Goal: Task Accomplishment & Management: Manage account settings

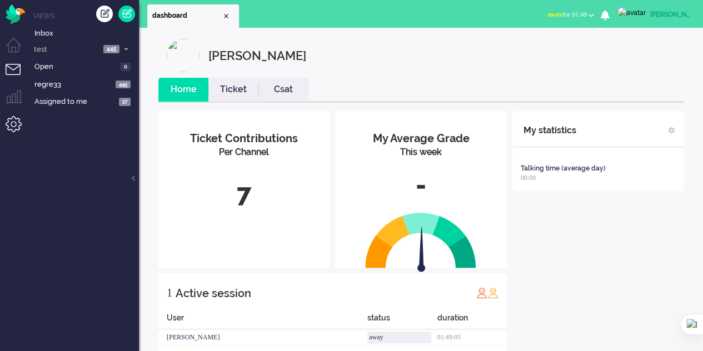
click at [13, 127] on li "Admin menu" at bounding box center [18, 128] width 25 height 25
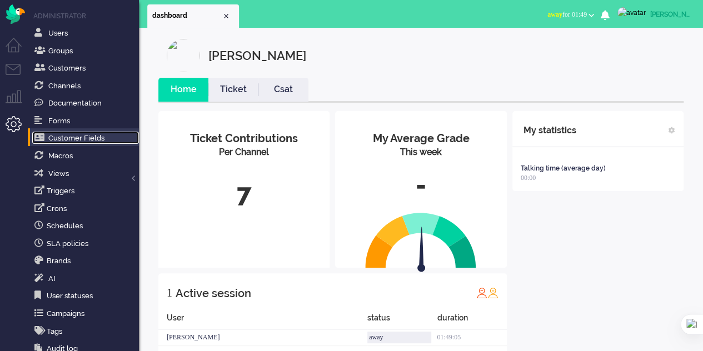
click at [97, 134] on span "Customer Fields" at bounding box center [76, 138] width 56 height 8
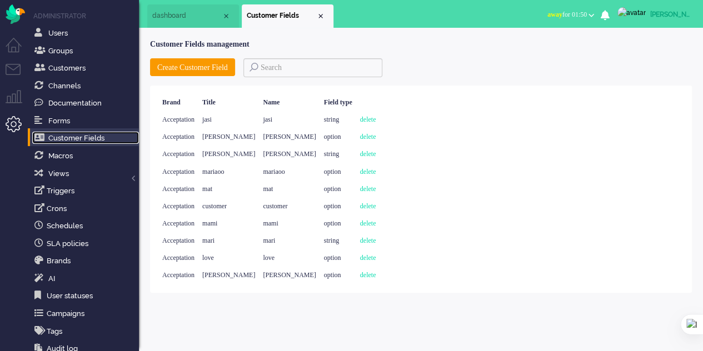
click at [189, 17] on span "dashboard" at bounding box center [186, 15] width 69 height 9
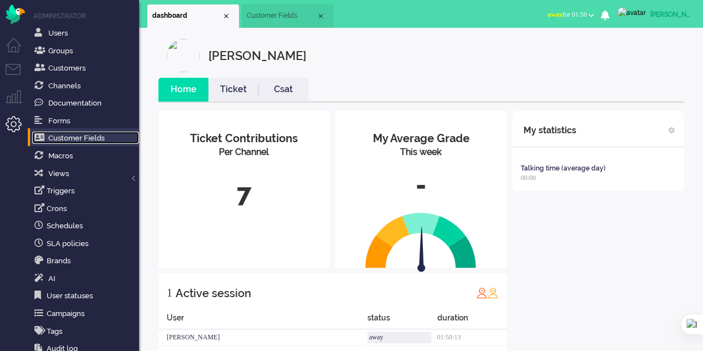
click at [275, 14] on span "Customer Fields" at bounding box center [281, 15] width 69 height 9
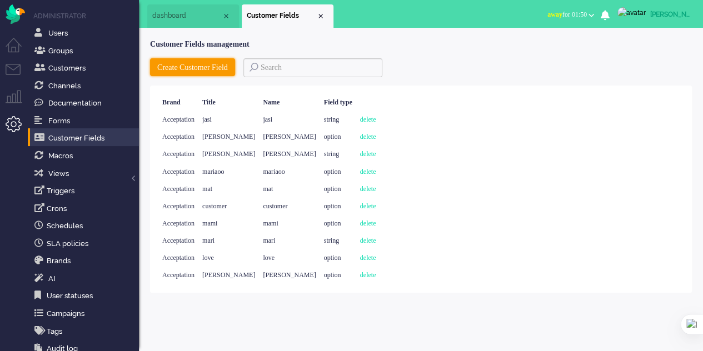
click at [213, 66] on button "Create Customer Field" at bounding box center [192, 67] width 85 height 18
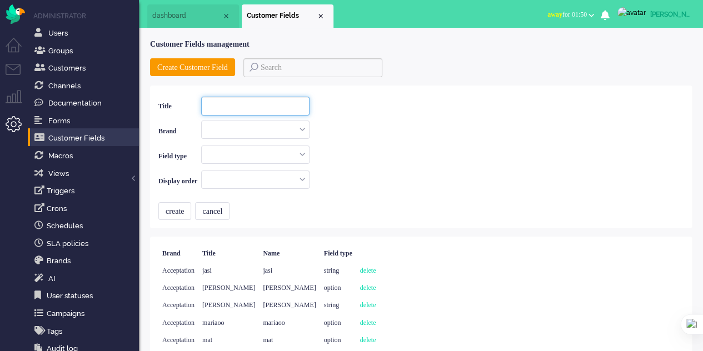
click at [238, 111] on input at bounding box center [255, 106] width 108 height 19
type input "TEST"
click at [293, 126] on input "text" at bounding box center [255, 129] width 107 height 17
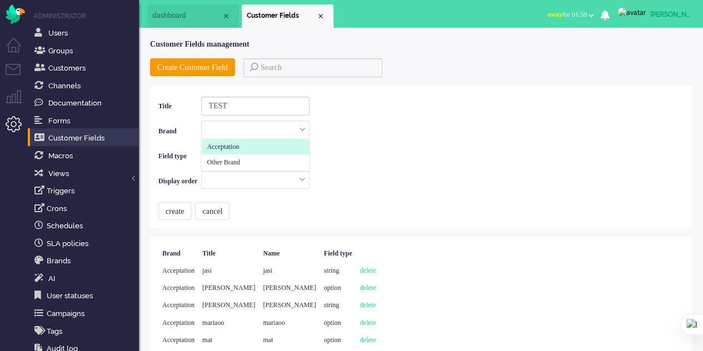
click at [273, 148] on li "Acceptation" at bounding box center [255, 147] width 107 height 16
click at [286, 151] on input "text" at bounding box center [255, 154] width 107 height 17
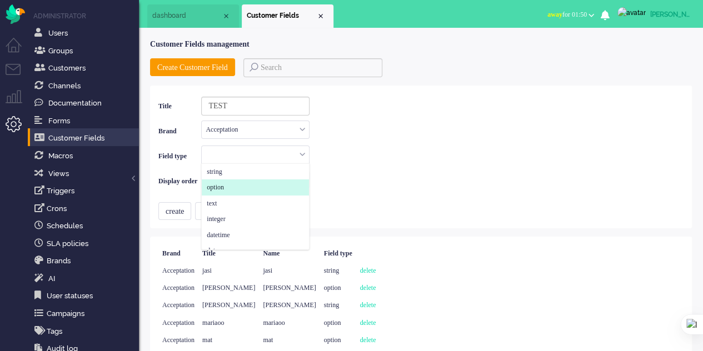
click at [243, 181] on li "option" at bounding box center [255, 187] width 107 height 16
click at [266, 179] on input "text" at bounding box center [255, 179] width 107 height 17
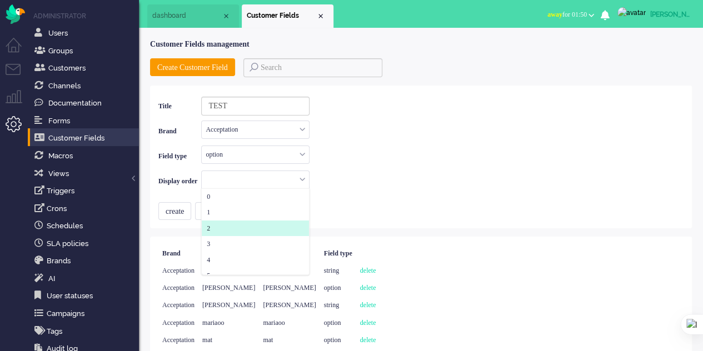
click at [247, 223] on li "2" at bounding box center [255, 229] width 107 height 16
click at [178, 213] on button "create" at bounding box center [174, 211] width 33 height 18
click at [319, 17] on div "Close tab" at bounding box center [320, 16] width 9 height 9
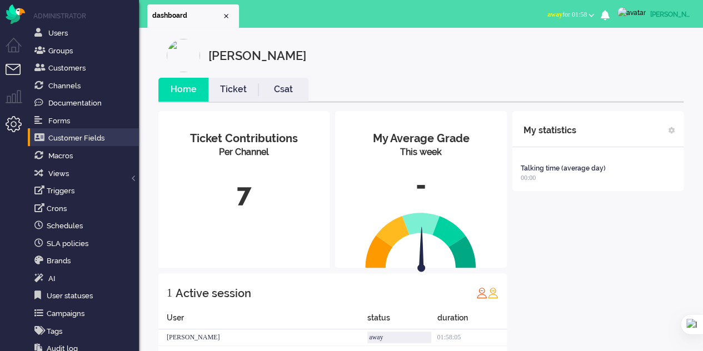
click at [10, 71] on li "Tickets menu" at bounding box center [18, 76] width 25 height 25
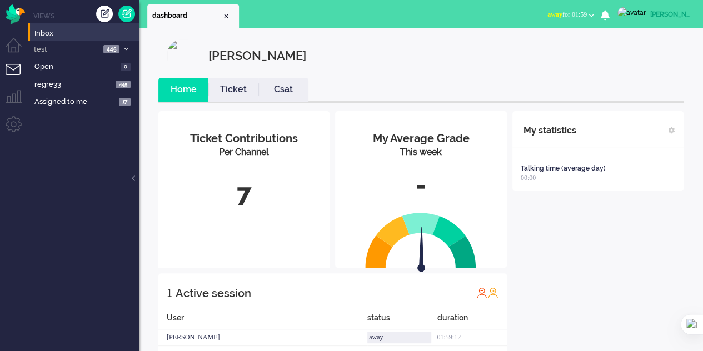
click at [34, 39] on li "Inbox" at bounding box center [83, 32] width 111 height 18
click at [61, 31] on span "Inbox" at bounding box center [86, 33] width 104 height 11
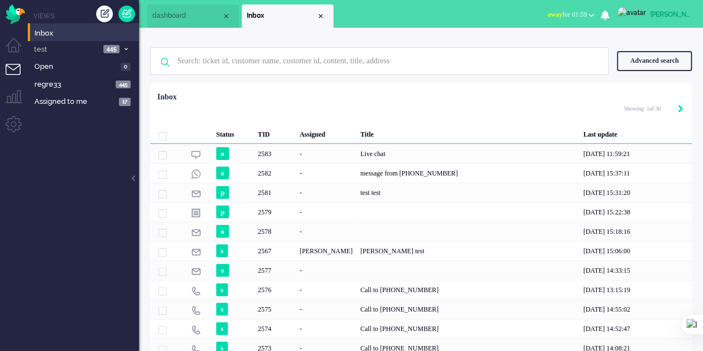
click at [680, 110] on icon "Next" at bounding box center [681, 109] width 6 height 8
type input "2"
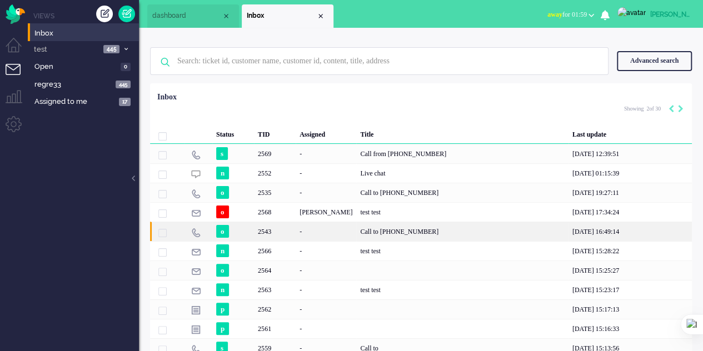
click at [385, 228] on div "Call to [PHONE_NUMBER]" at bounding box center [462, 231] width 212 height 19
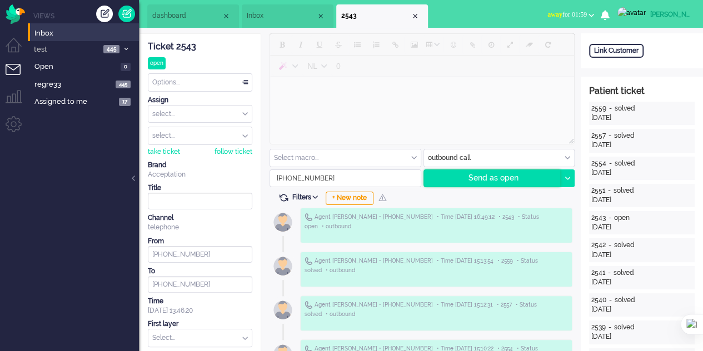
click at [473, 175] on div "Send as open" at bounding box center [492, 178] width 137 height 17
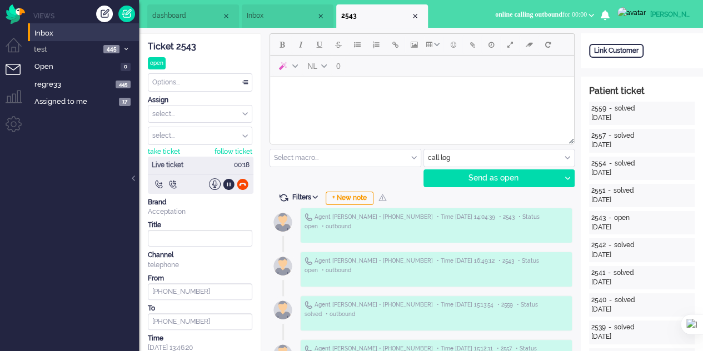
click at [214, 183] on div at bounding box center [215, 184] width 12 height 12
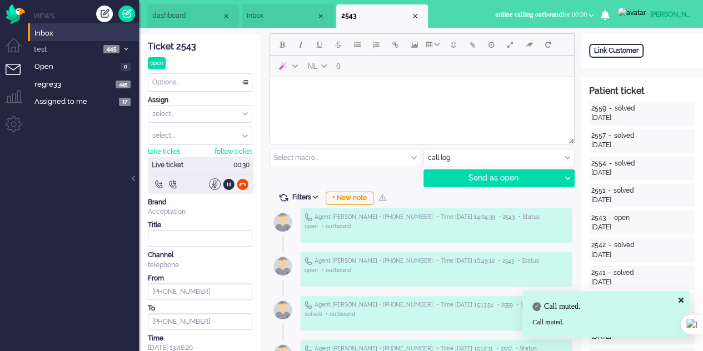
click at [214, 183] on div at bounding box center [215, 184] width 12 height 12
click at [216, 183] on div at bounding box center [215, 184] width 12 height 12
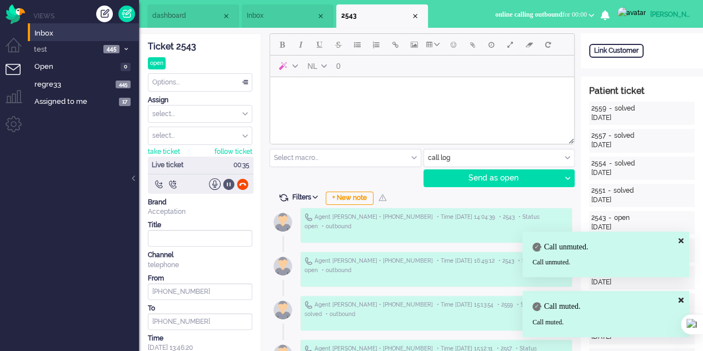
click at [228, 183] on div at bounding box center [229, 184] width 12 height 12
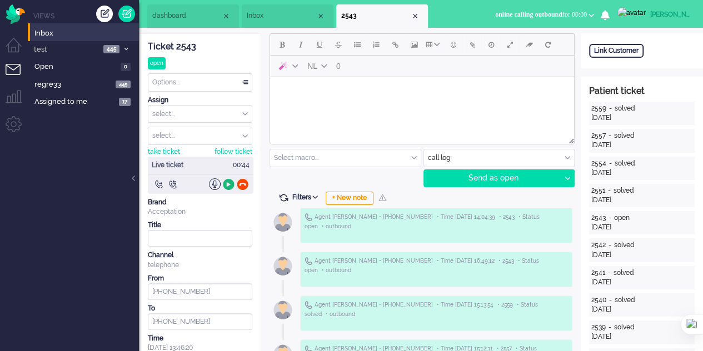
click at [228, 183] on div at bounding box center [229, 184] width 12 height 12
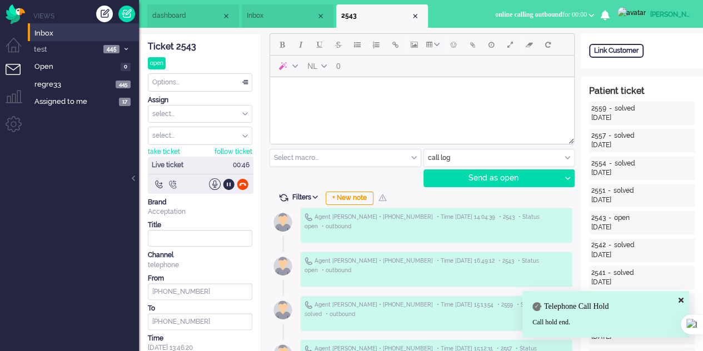
click at [172, 184] on div at bounding box center [173, 184] width 12 height 12
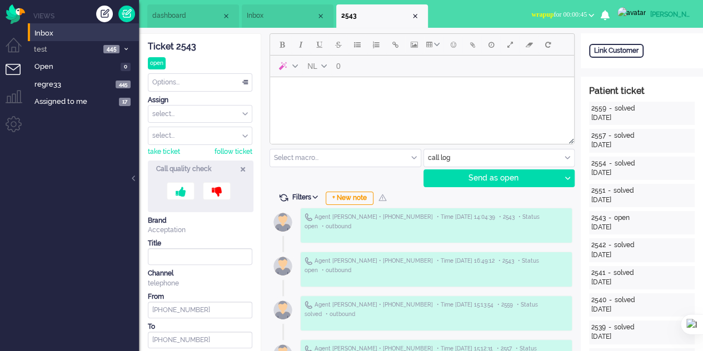
click at [258, 18] on span "Inbox" at bounding box center [281, 15] width 69 height 9
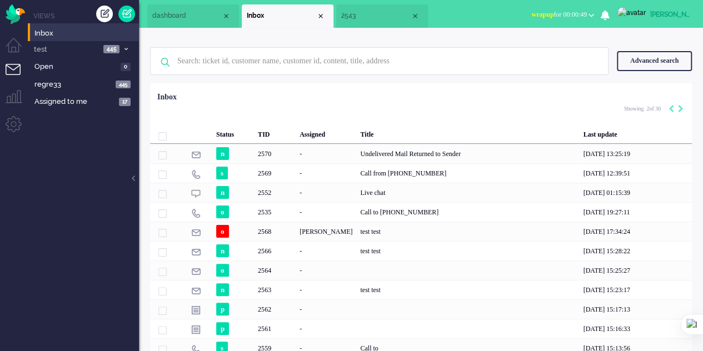
click at [181, 14] on span "dashboard" at bounding box center [186, 15] width 69 height 9
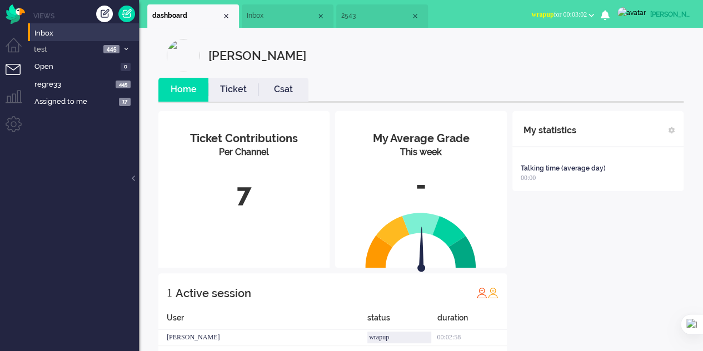
click at [294, 14] on span "Inbox" at bounding box center [281, 15] width 69 height 9
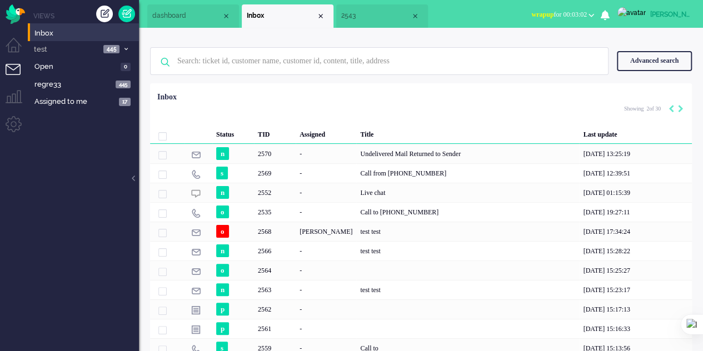
click at [380, 14] on span "2543" at bounding box center [375, 15] width 69 height 9
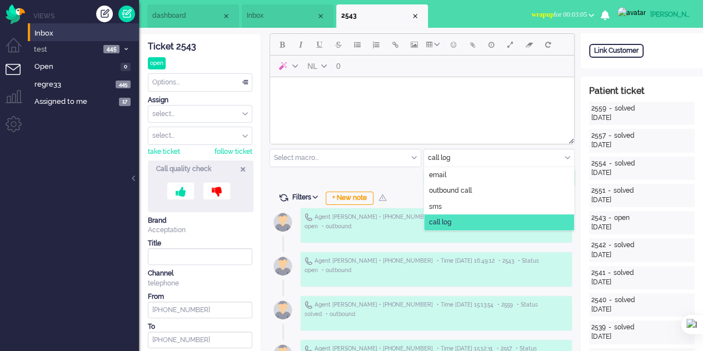
click at [569, 156] on div "call log" at bounding box center [499, 157] width 151 height 17
click at [477, 189] on li "outbound call" at bounding box center [499, 191] width 151 height 16
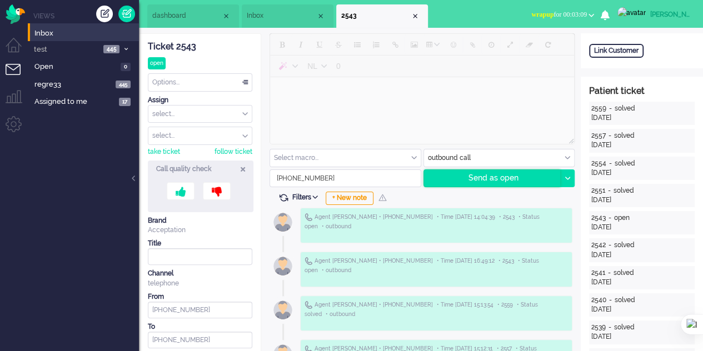
click at [479, 174] on div "Send as open" at bounding box center [492, 178] width 137 height 17
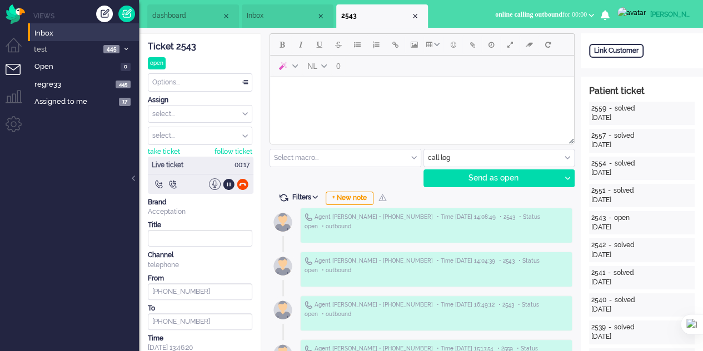
click at [216, 185] on div at bounding box center [215, 184] width 12 height 12
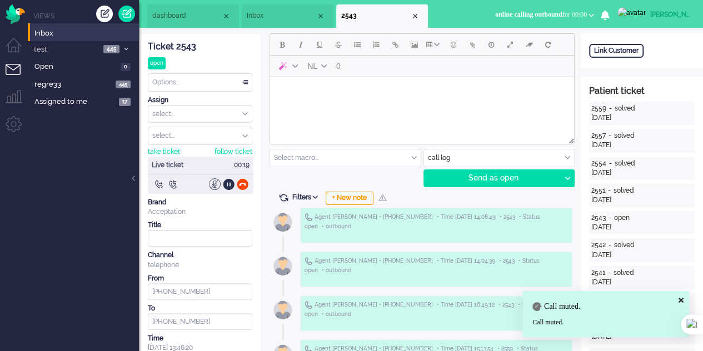
click at [216, 185] on div at bounding box center [215, 184] width 12 height 12
click at [228, 184] on div at bounding box center [229, 184] width 12 height 12
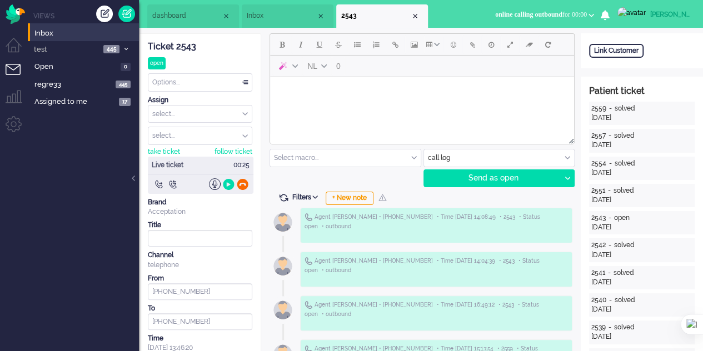
click at [242, 182] on div at bounding box center [243, 184] width 12 height 12
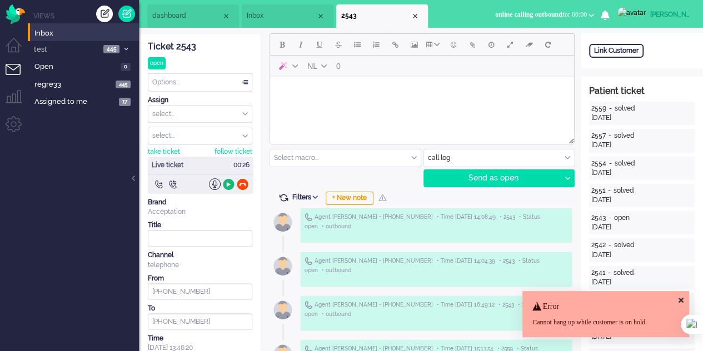
click at [230, 180] on div at bounding box center [229, 184] width 12 height 12
click at [239, 182] on div at bounding box center [243, 184] width 12 height 12
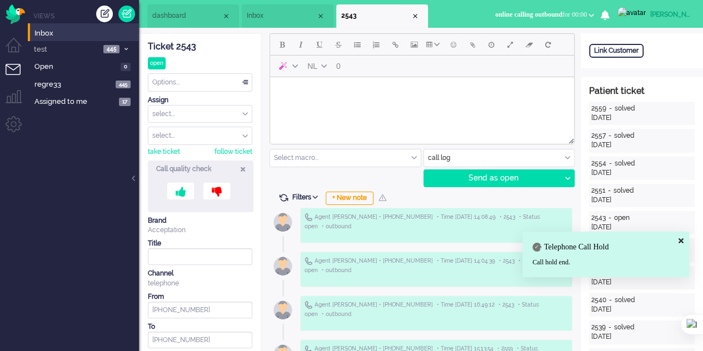
click at [241, 166] on icon at bounding box center [243, 168] width 4 height 9
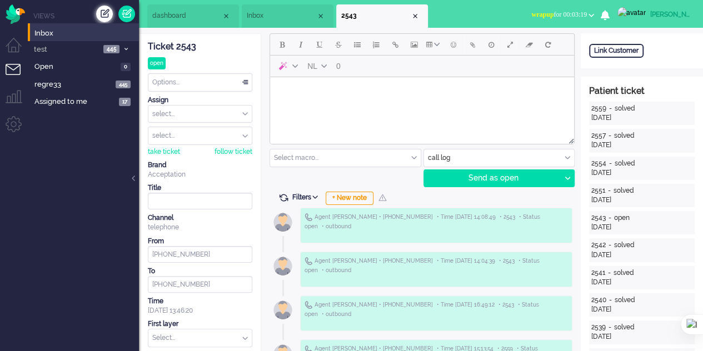
click at [108, 14] on div "Create ticket" at bounding box center [104, 14] width 17 height 17
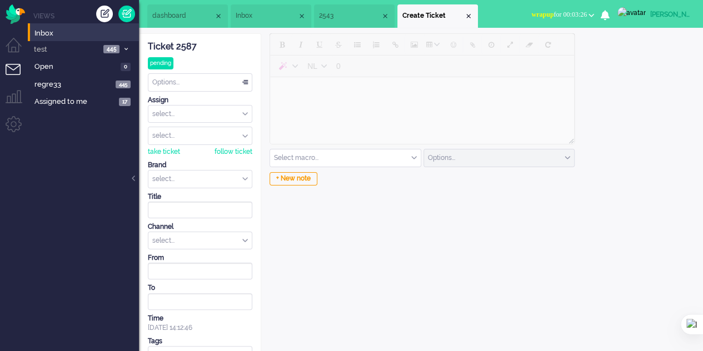
click at [211, 177] on input "text" at bounding box center [199, 179] width 103 height 17
click at [194, 191] on li "Acceptation" at bounding box center [199, 196] width 103 height 16
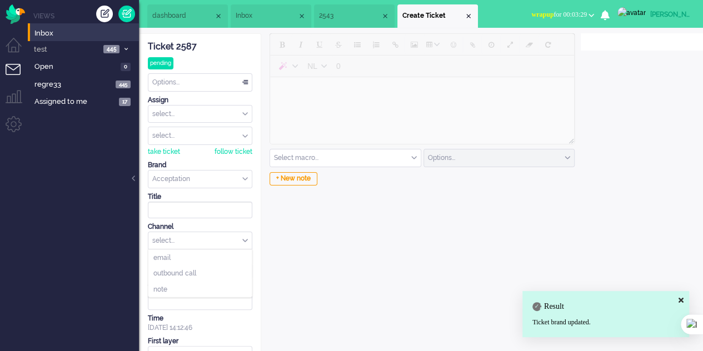
click at [193, 238] on div "select..." at bounding box center [199, 240] width 103 height 17
click at [181, 269] on span "outbound call" at bounding box center [174, 273] width 43 height 9
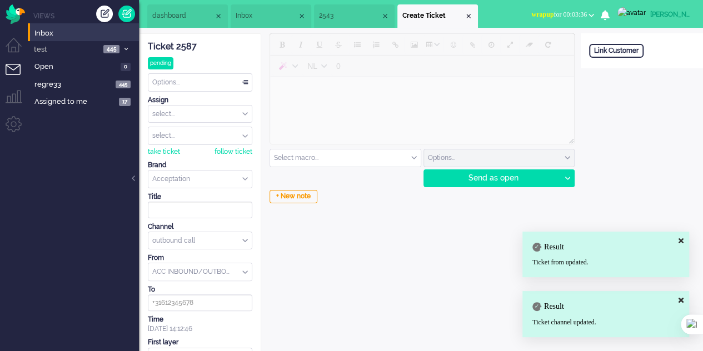
click at [337, 12] on span "2543" at bounding box center [350, 15] width 62 height 9
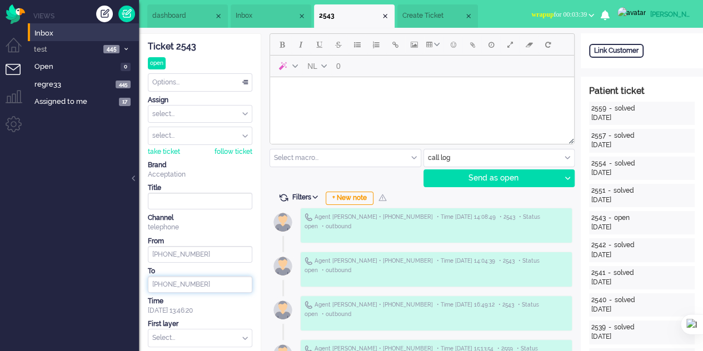
drag, startPoint x: 199, startPoint y: 281, endPoint x: 142, endPoint y: 276, distance: 56.9
click at [431, 17] on span "Create Ticket" at bounding box center [433, 15] width 62 height 9
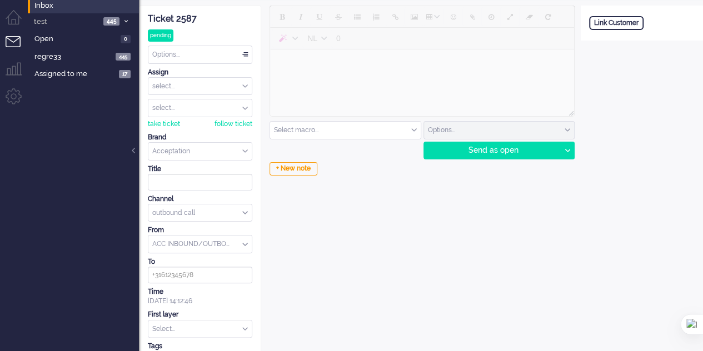
scroll to position [51, 0]
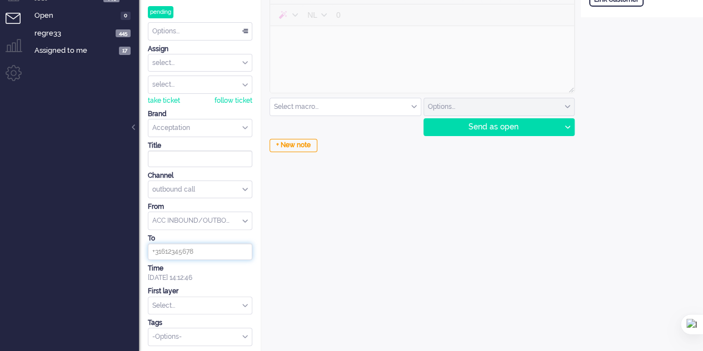
drag, startPoint x: 199, startPoint y: 251, endPoint x: 149, endPoint y: 243, distance: 50.6
click at [149, 243] on input at bounding box center [200, 251] width 104 height 17
paste input "[PHONE_NUMBER]"
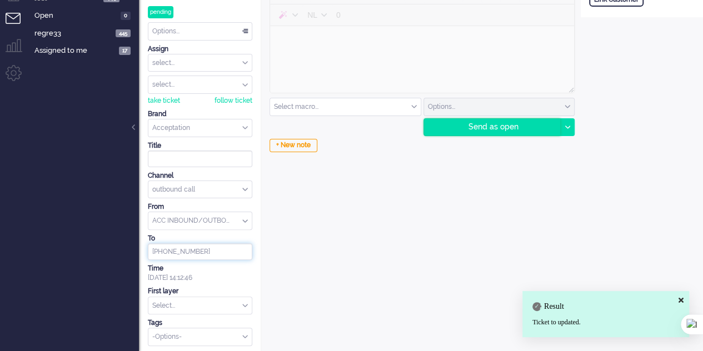
type input "[PHONE_NUMBER]"
click at [482, 120] on div "Send as open" at bounding box center [492, 127] width 137 height 17
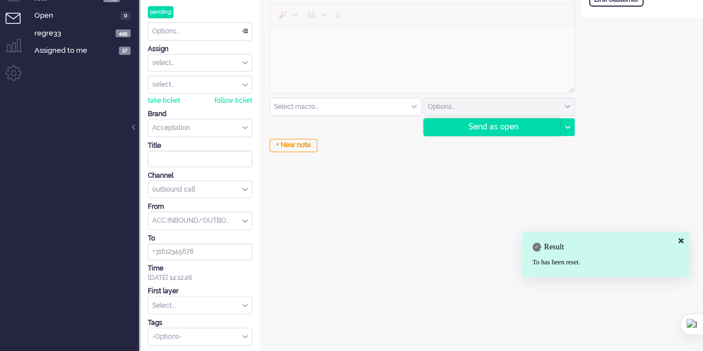
scroll to position [34, 0]
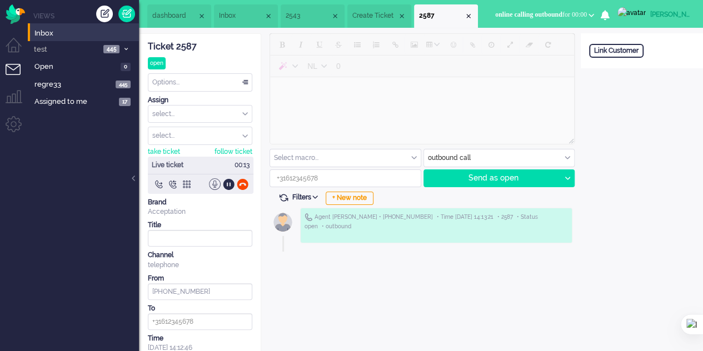
click at [210, 184] on div at bounding box center [215, 184] width 12 height 12
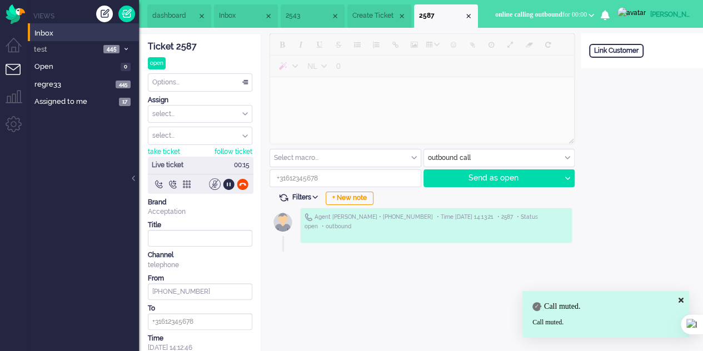
click at [210, 184] on div at bounding box center [215, 184] width 12 height 12
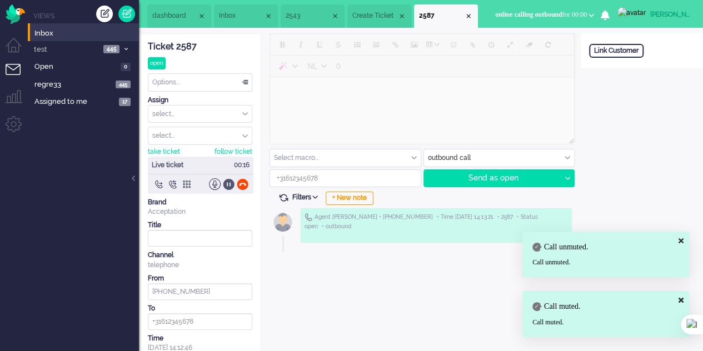
click at [226, 178] on div at bounding box center [229, 184] width 12 height 12
click at [187, 178] on div at bounding box center [187, 184] width 12 height 12
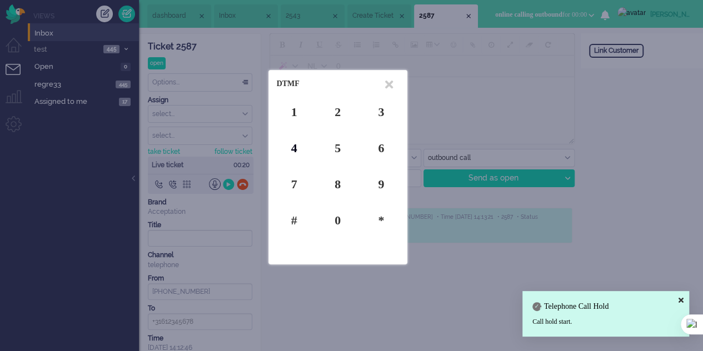
click at [291, 149] on div "4" at bounding box center [294, 147] width 35 height 17
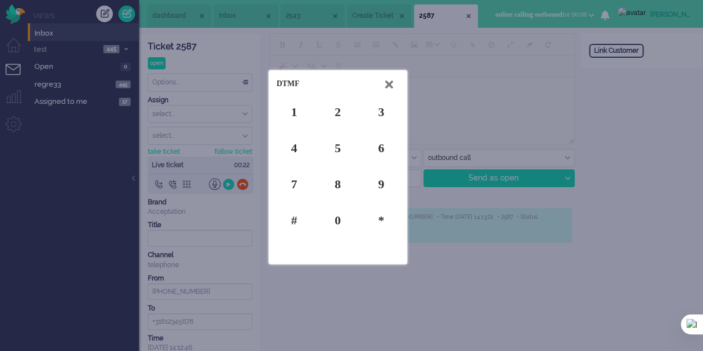
click at [387, 81] on icon at bounding box center [389, 85] width 8 height 12
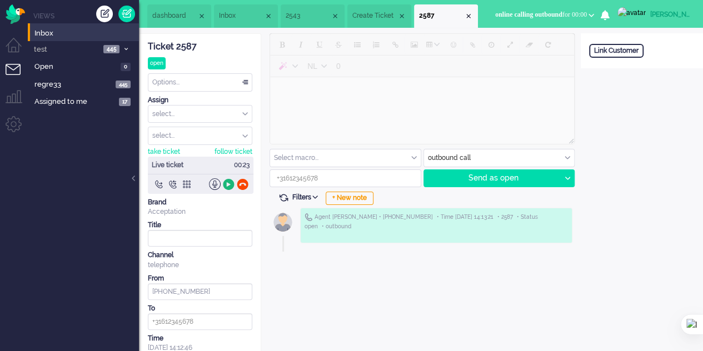
click at [228, 182] on div at bounding box center [229, 184] width 12 height 12
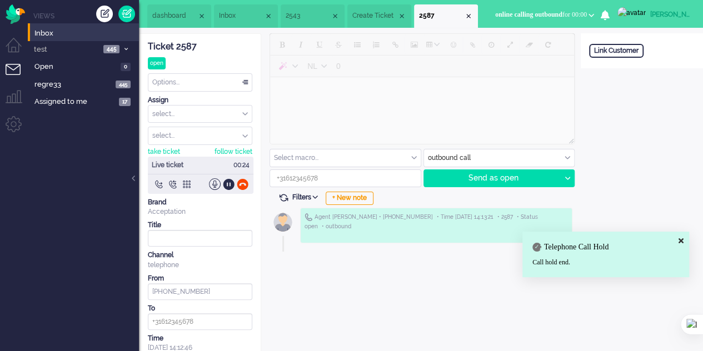
click at [189, 176] on div "Live ticket 00:24" at bounding box center [201, 175] width 106 height 37
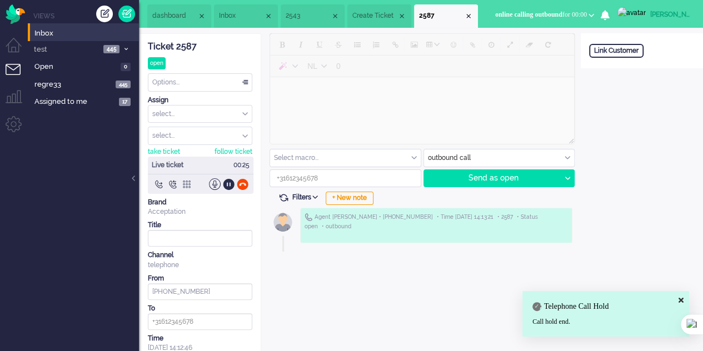
click at [183, 182] on div at bounding box center [187, 184] width 12 height 12
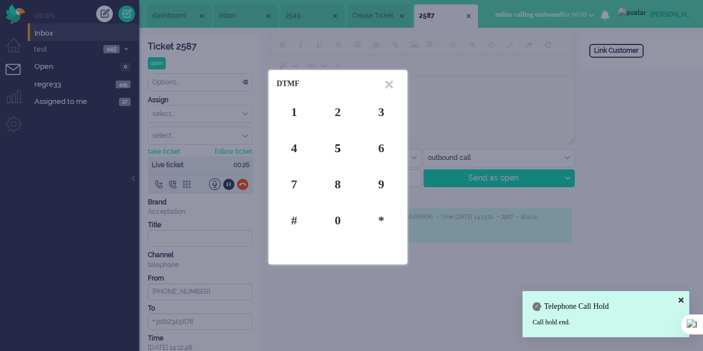
click at [337, 146] on div "5" at bounding box center [337, 147] width 35 height 17
click at [0, 0] on div "DTMF [PHONE_NUMBER] *" at bounding box center [0, 0] width 0 height 0
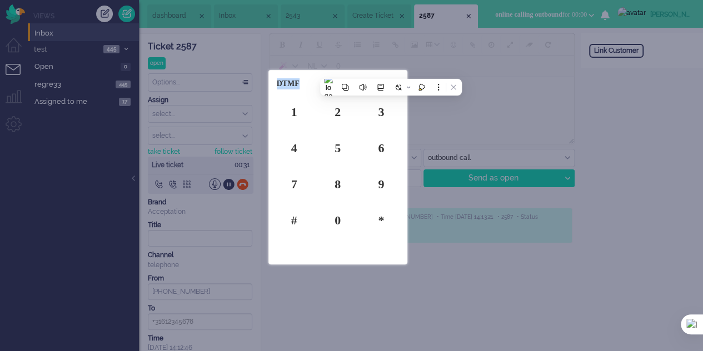
click at [374, 292] on div at bounding box center [351, 175] width 703 height 351
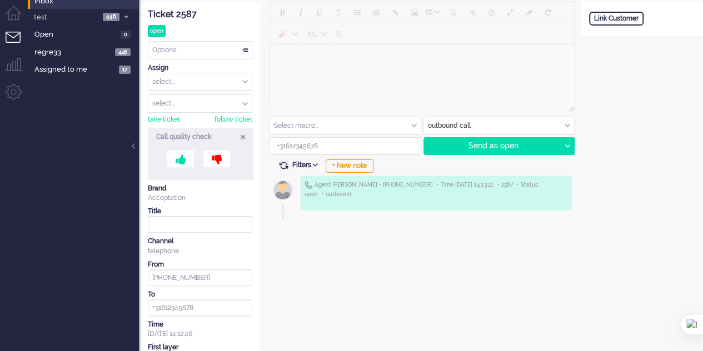
scroll to position [56, 0]
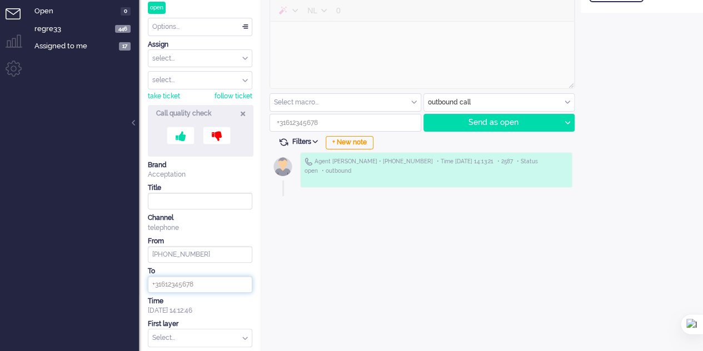
click at [214, 277] on input at bounding box center [200, 284] width 104 height 17
paste input "[PHONE_NUMBER]"
type input "[PHONE_NUMBER]"
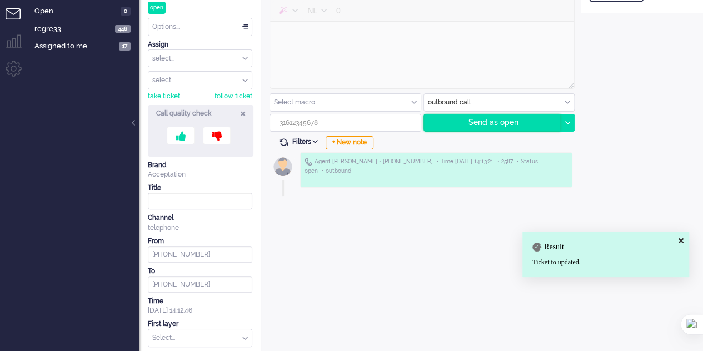
click at [500, 117] on div "Send as open" at bounding box center [492, 122] width 137 height 17
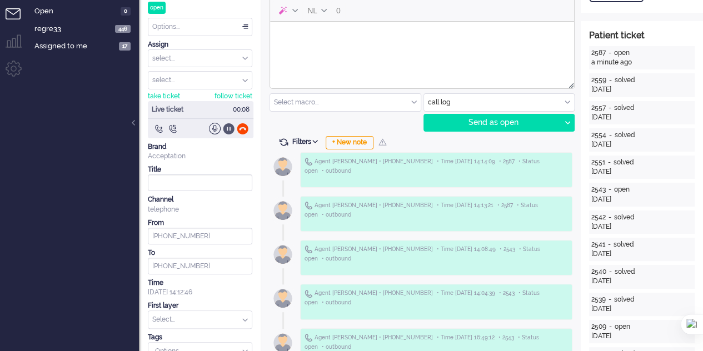
click at [228, 127] on div at bounding box center [229, 129] width 12 height 12
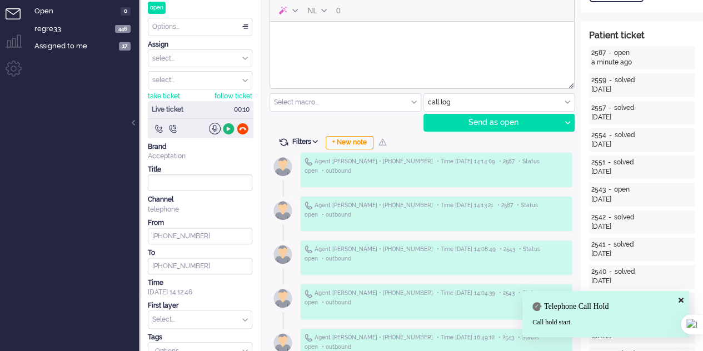
click at [228, 127] on div at bounding box center [229, 129] width 12 height 12
click at [213, 131] on div at bounding box center [215, 129] width 12 height 12
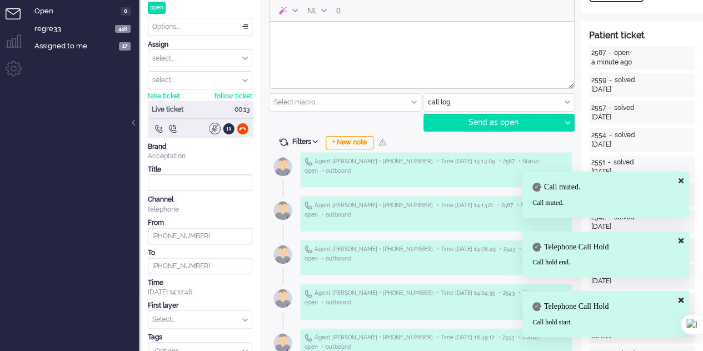
click at [213, 131] on div at bounding box center [215, 129] width 12 height 12
click at [171, 130] on div at bounding box center [173, 129] width 12 height 12
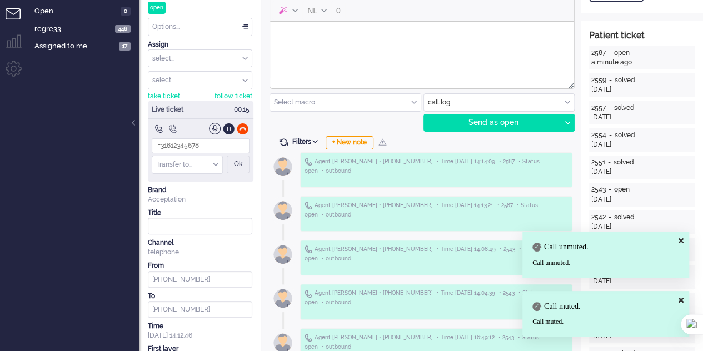
click at [171, 129] on div at bounding box center [173, 129] width 12 height 12
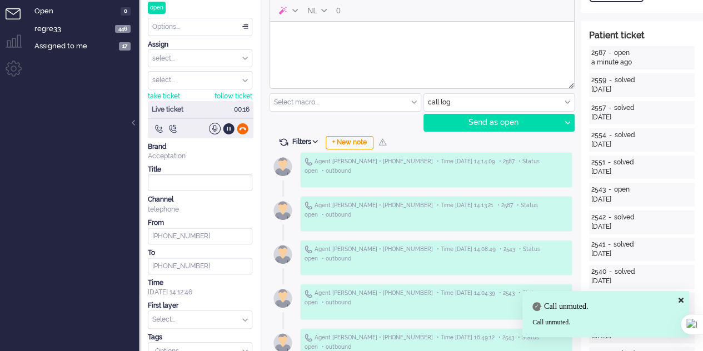
click at [242, 127] on div at bounding box center [243, 129] width 12 height 12
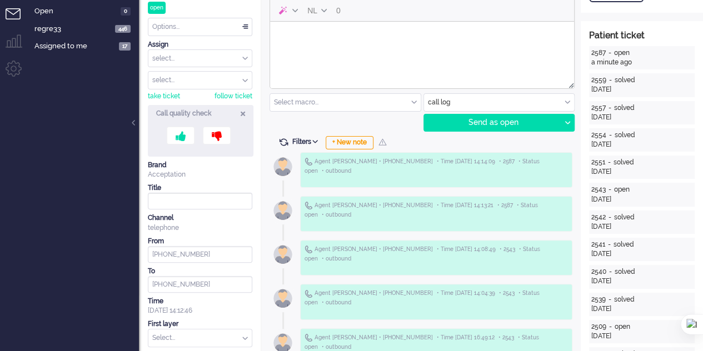
click at [242, 113] on icon at bounding box center [243, 113] width 4 height 9
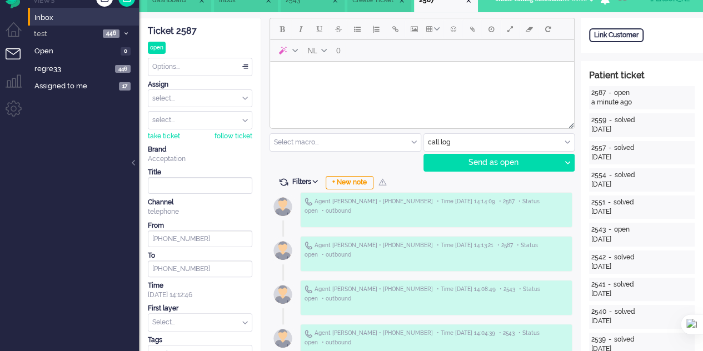
scroll to position [0, 0]
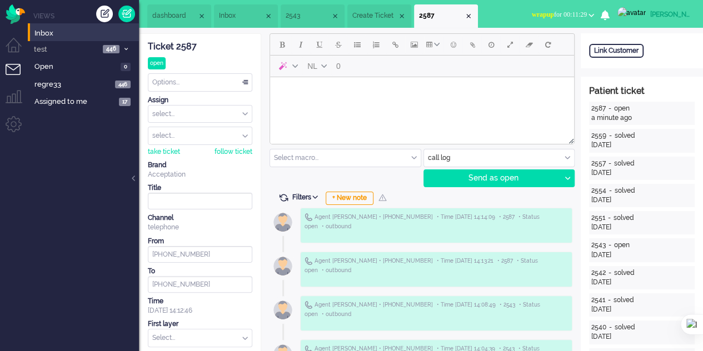
click at [635, 13] on img at bounding box center [631, 12] width 28 height 11
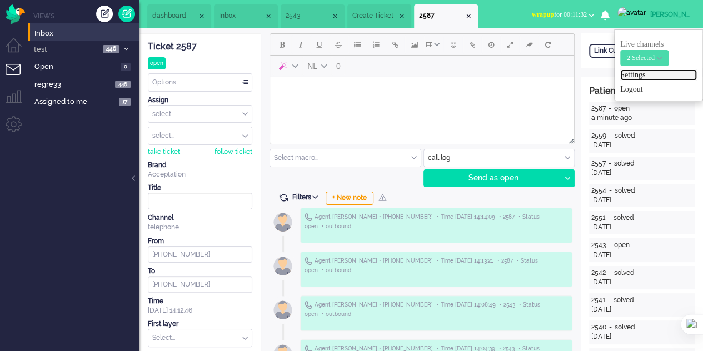
click at [637, 75] on link "Settings" at bounding box center [658, 74] width 77 height 11
select select
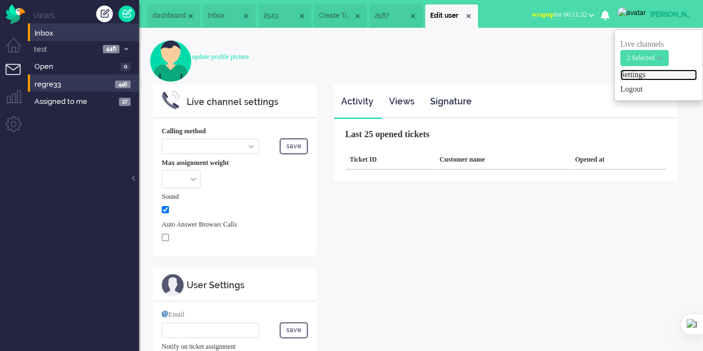
select select "inbound-new"
type input "[PHONE_NUMBER]"
checkbox input "true"
type input "[PERSON_NAME][EMAIL_ADDRESS][DOMAIN_NAME]"
type input "[PHONE_NUMBER]"
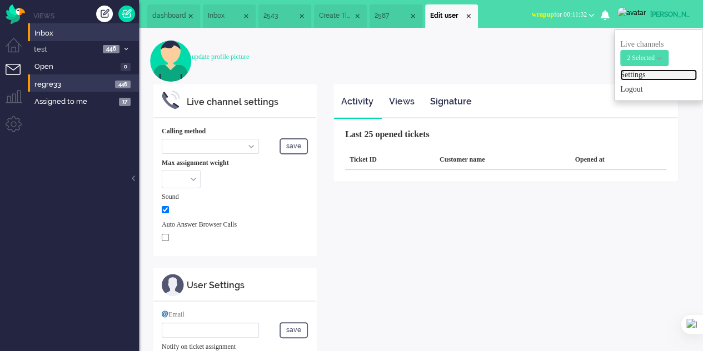
select select "en"
select select "en_GB"
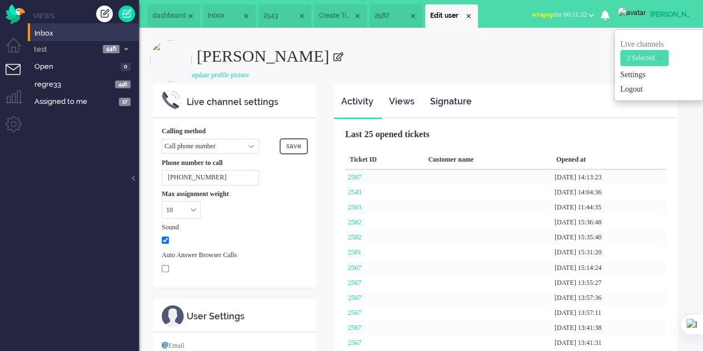
click at [246, 142] on select "Call phone number Call sip number Browser App client" at bounding box center [210, 146] width 97 height 15
select select "browser"
click at [162, 139] on select "Call phone number Call sip number Browser App client" at bounding box center [210, 146] width 97 height 15
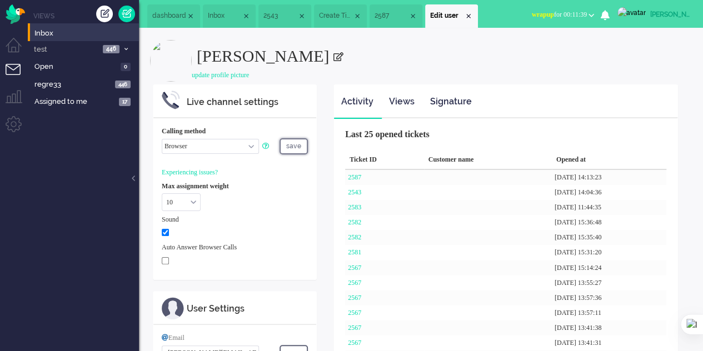
click at [293, 149] on button "save" at bounding box center [293, 146] width 28 height 16
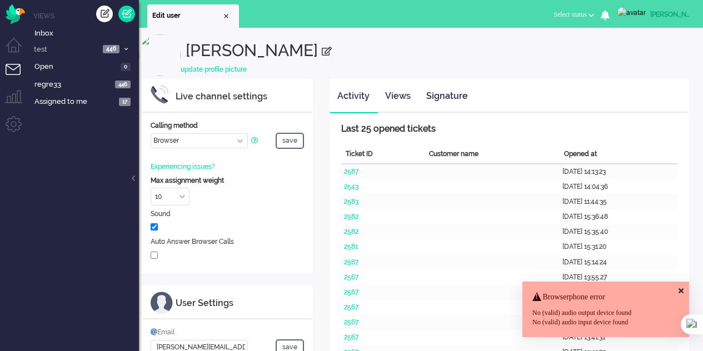
select select "browser"
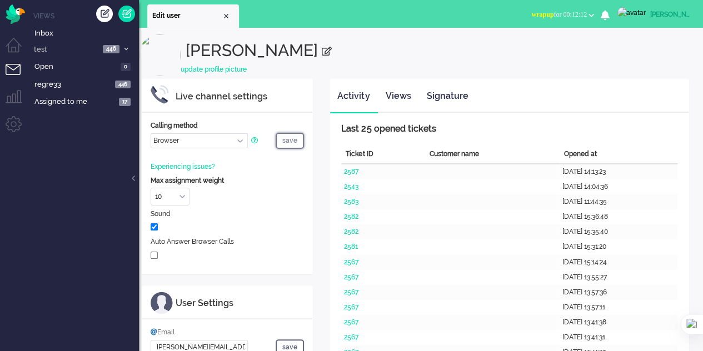
click at [289, 143] on button "save" at bounding box center [290, 141] width 28 height 16
select select "browser"
